Goal: Information Seeking & Learning: Check status

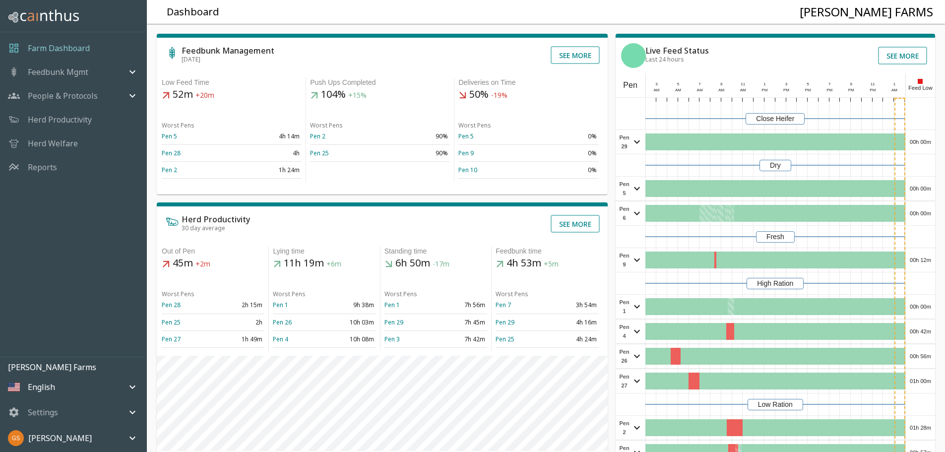
scroll to position [50, 0]
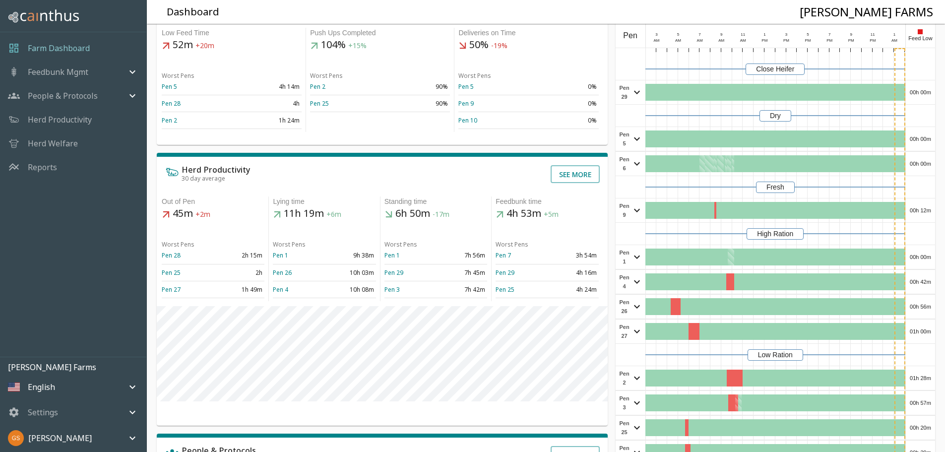
click at [49, 167] on p "Reports" at bounding box center [42, 167] width 29 height 12
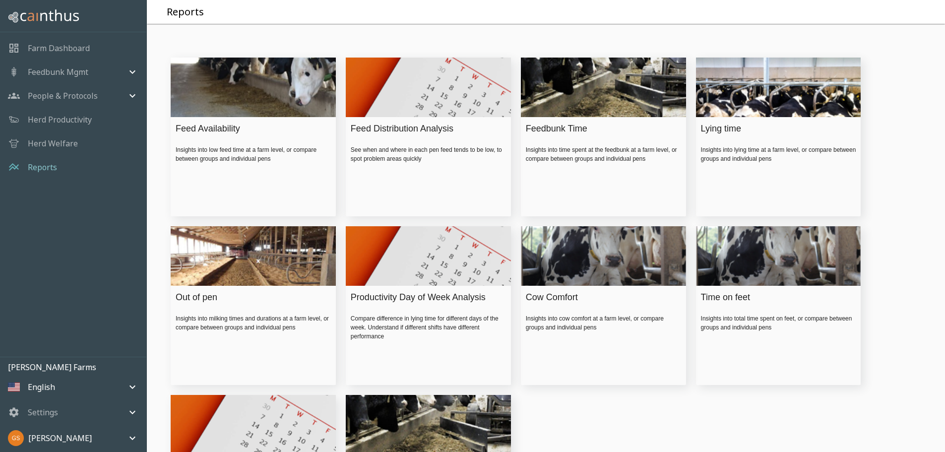
click at [198, 135] on div "Feed Availability" at bounding box center [251, 128] width 150 height 13
